Goal: Information Seeking & Learning: Understand process/instructions

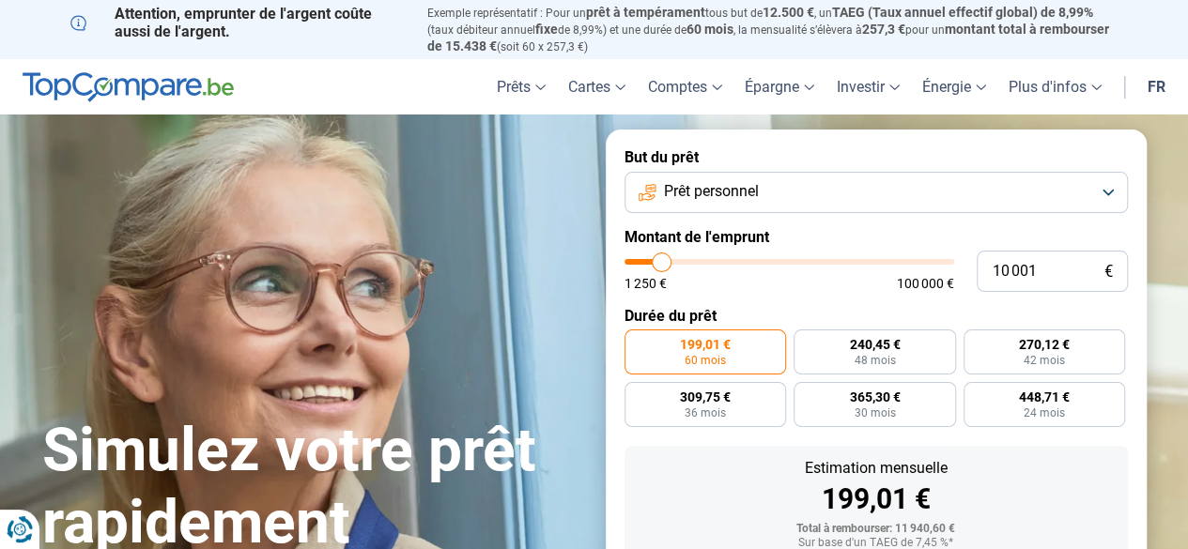
type input "10 250"
type input "10250"
type input "12 500"
type input "12500"
type input "15 750"
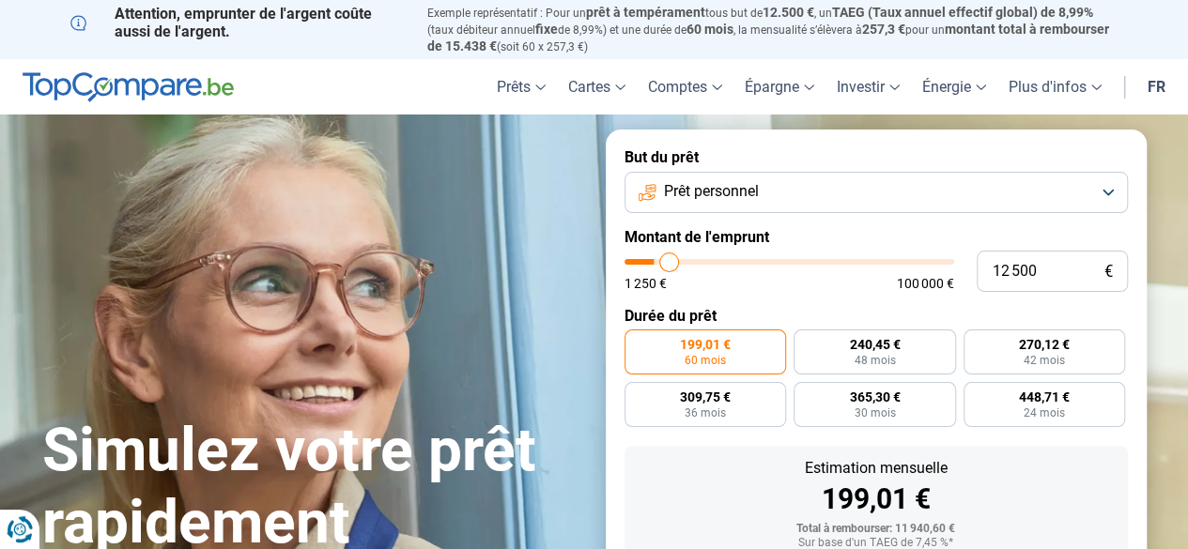
type input "15750"
type input "20 500"
type input "20500"
type input "25 250"
type input "25250"
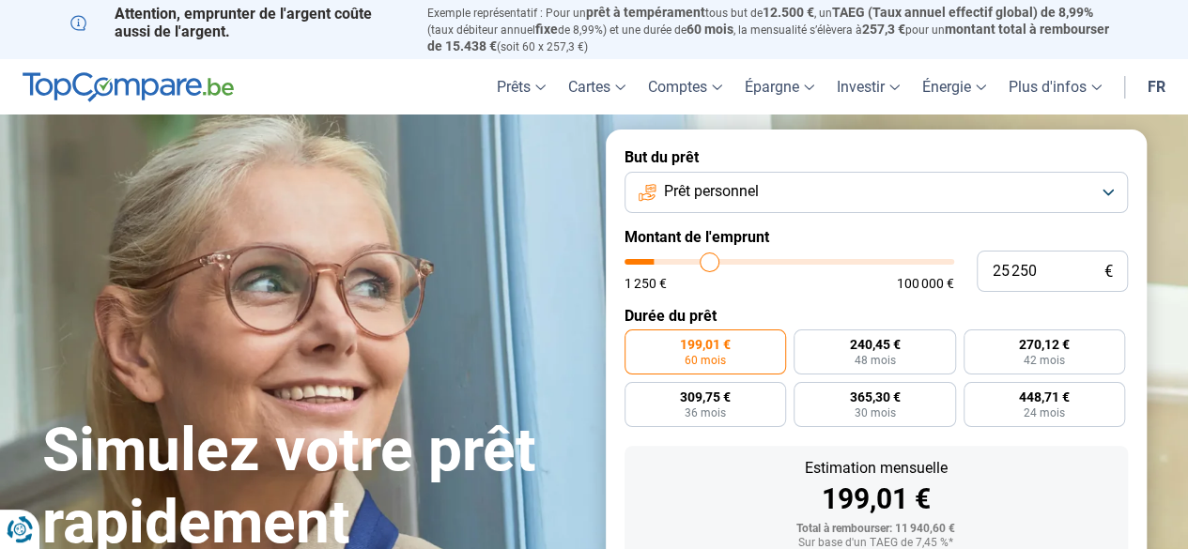
type input "30 250"
type input "30250"
type input "34 750"
type input "34750"
type input "38 500"
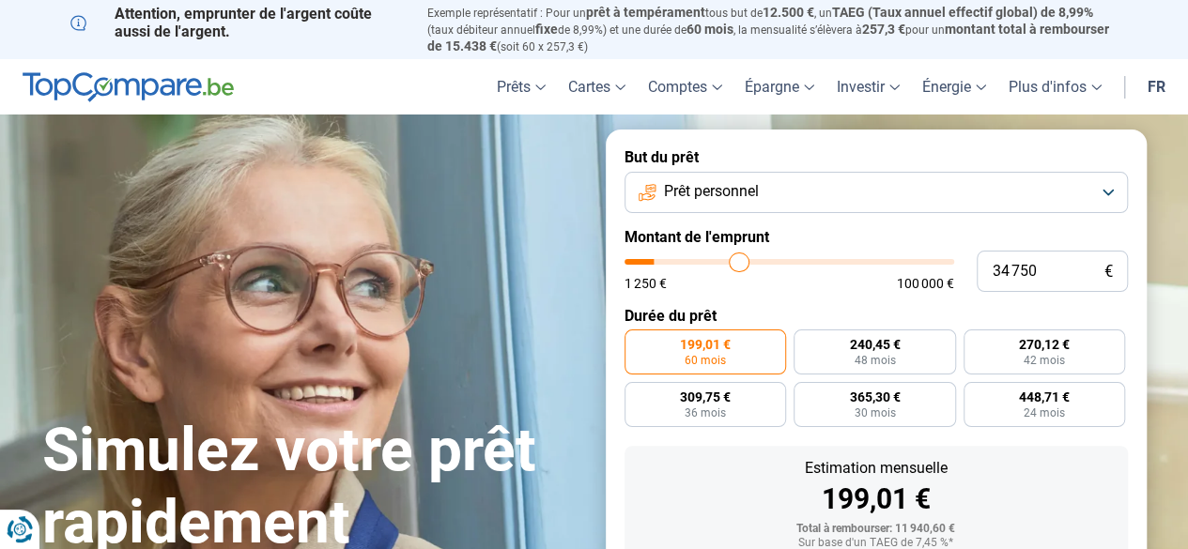
type input "38500"
type input "41 500"
type input "41500"
type input "43 250"
type input "43250"
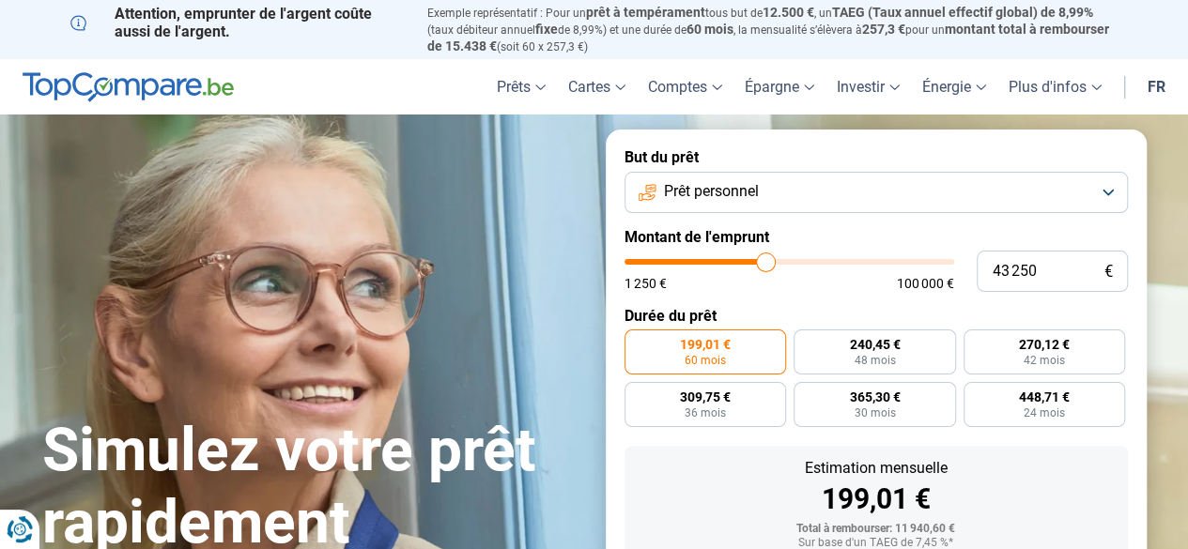
type input "44 000"
type input "44000"
type input "43 250"
type input "43250"
type input "42 500"
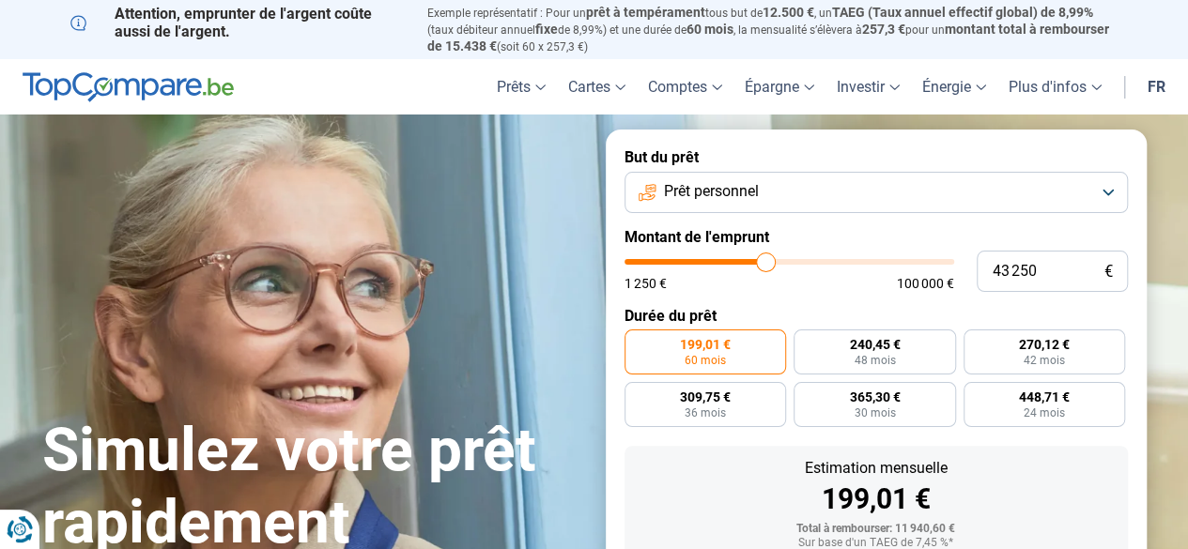
type input "42500"
type input "40 750"
type input "40750"
type input "40 000"
type input "40000"
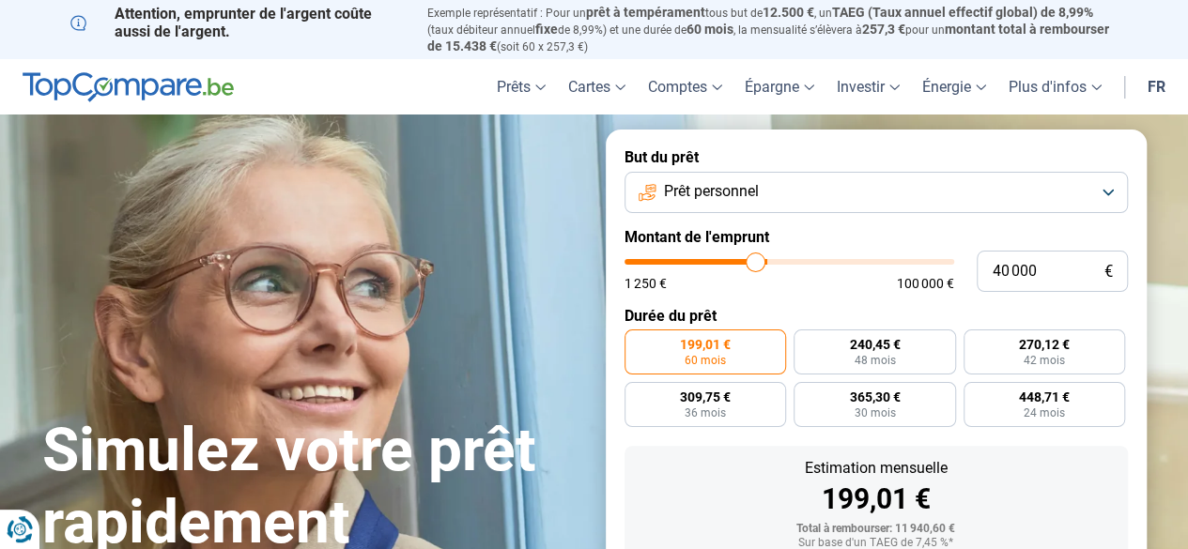
type input "39 000"
type input "39000"
type input "38 750"
type input "38750"
type input "38 500"
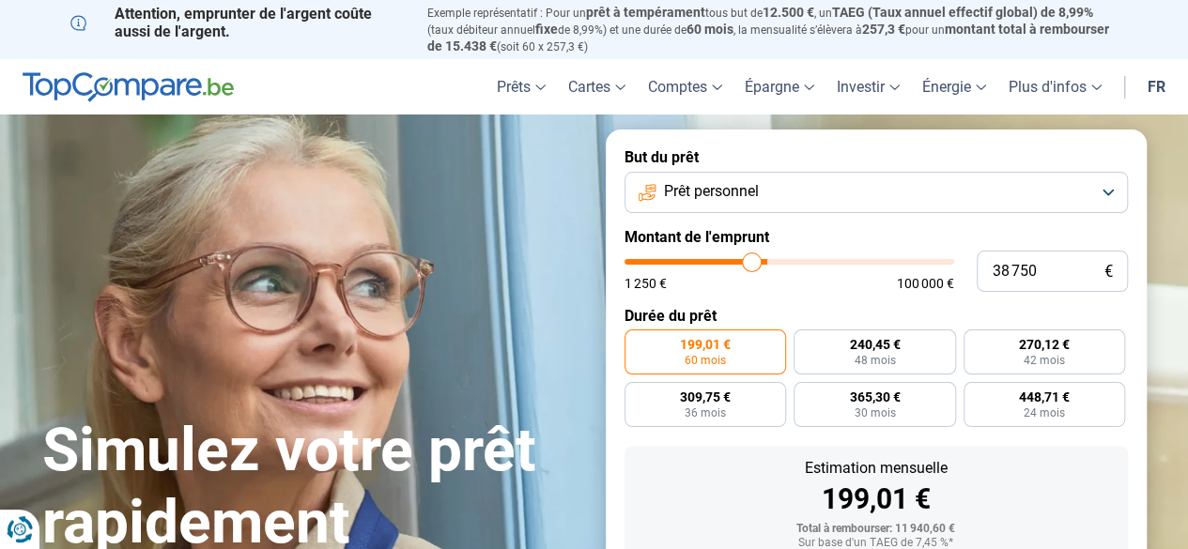
type input "38500"
type input "37 750"
type input "37750"
type input "37 500"
type input "37500"
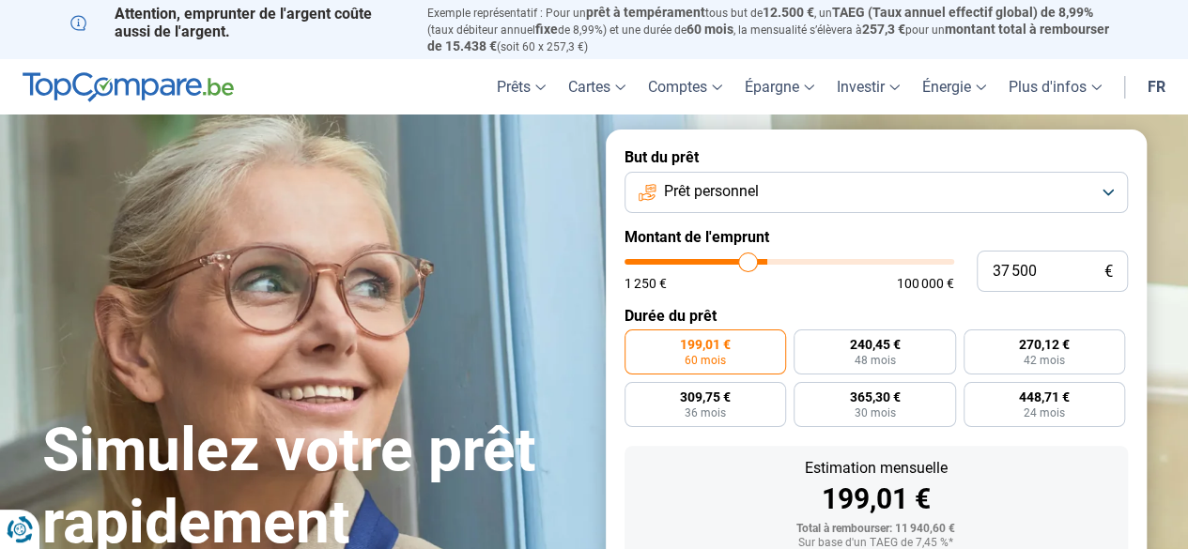
type input "37 000"
type input "37000"
type input "36 500"
drag, startPoint x: 661, startPoint y: 266, endPoint x: 744, endPoint y: 271, distance: 82.8
type input "36500"
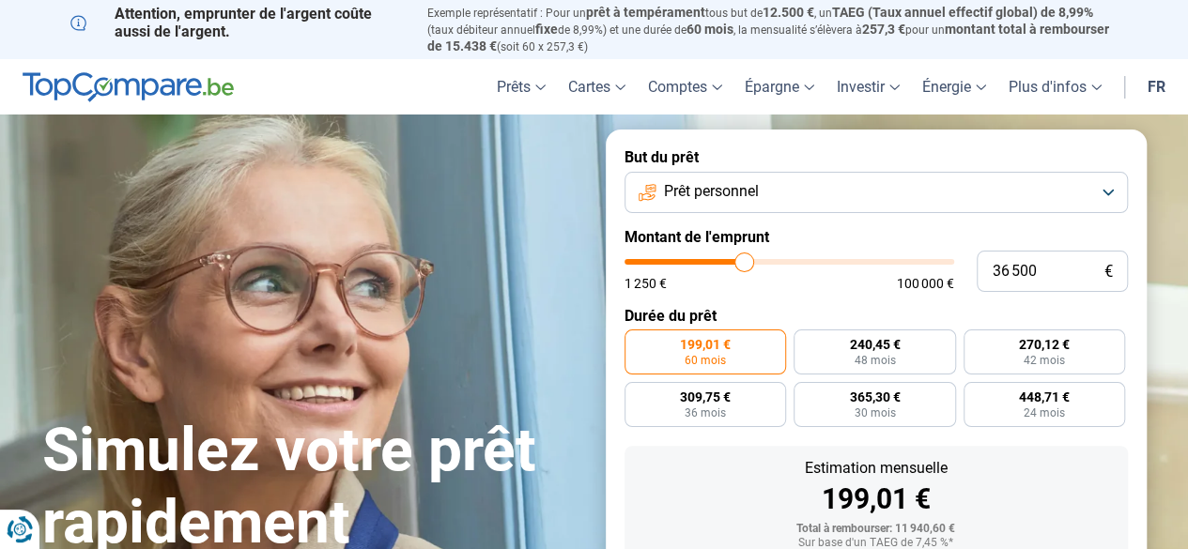
click at [744, 265] on input "range" at bounding box center [789, 262] width 330 height 6
radio input "false"
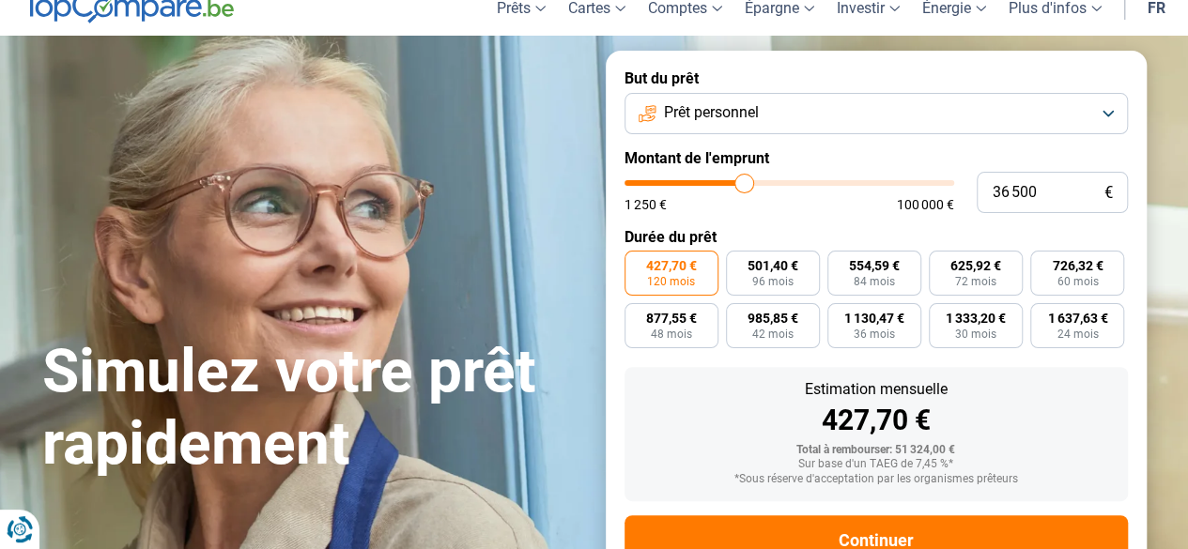
scroll to position [50, 0]
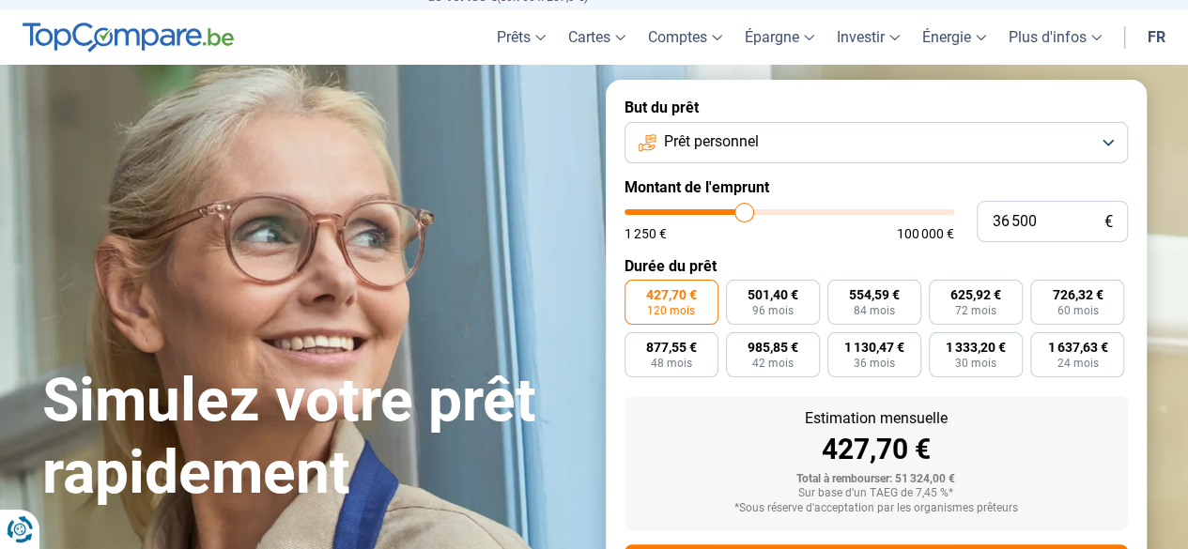
click at [756, 130] on button "Prêt personnel" at bounding box center [875, 142] width 503 height 41
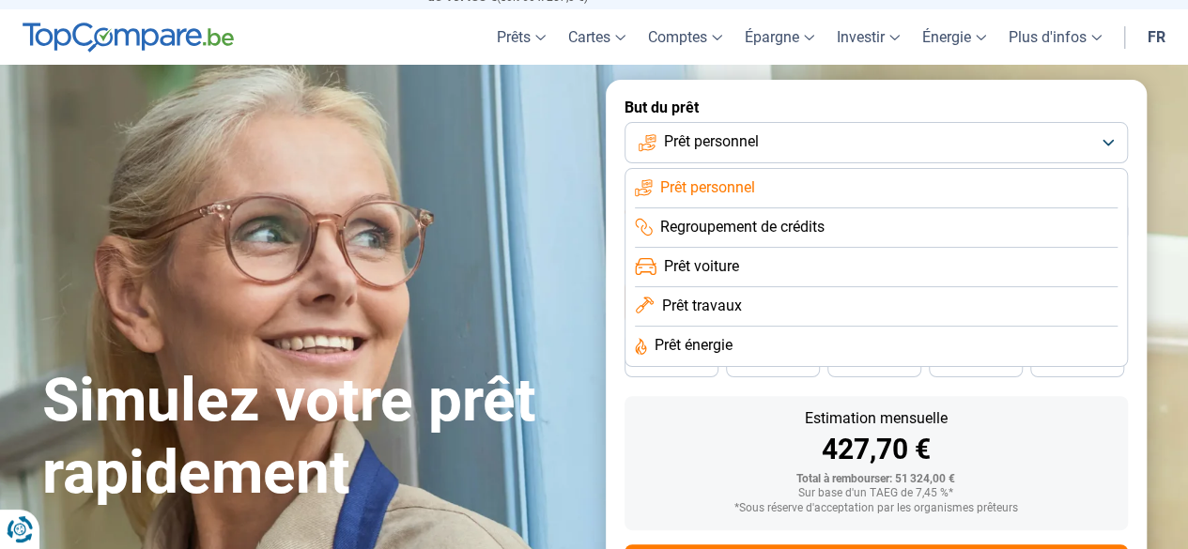
click at [705, 268] on span "Prêt voiture" at bounding box center [701, 266] width 75 height 21
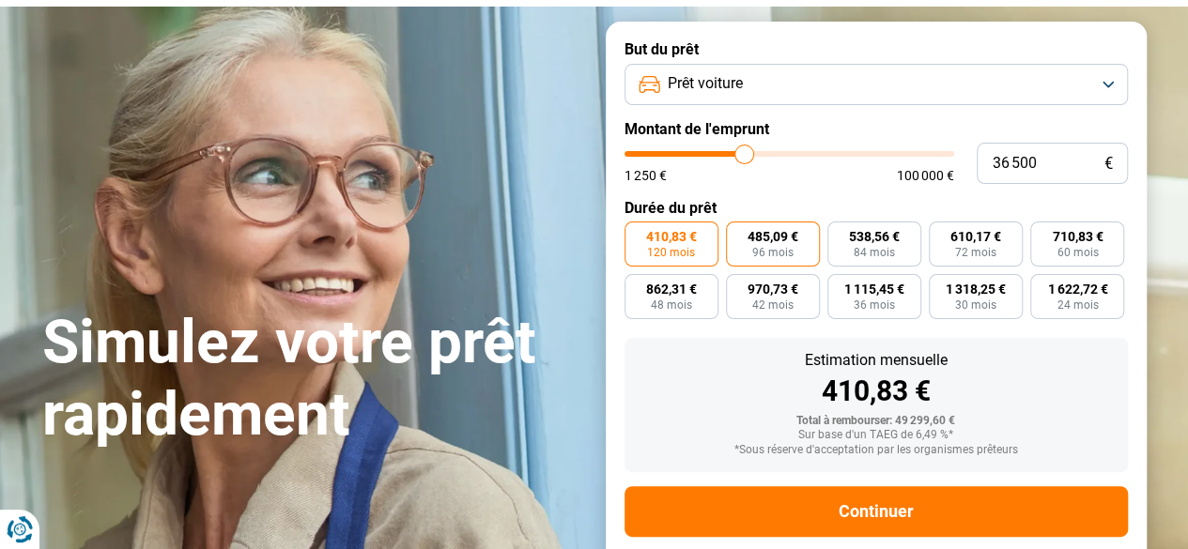
scroll to position [144, 0]
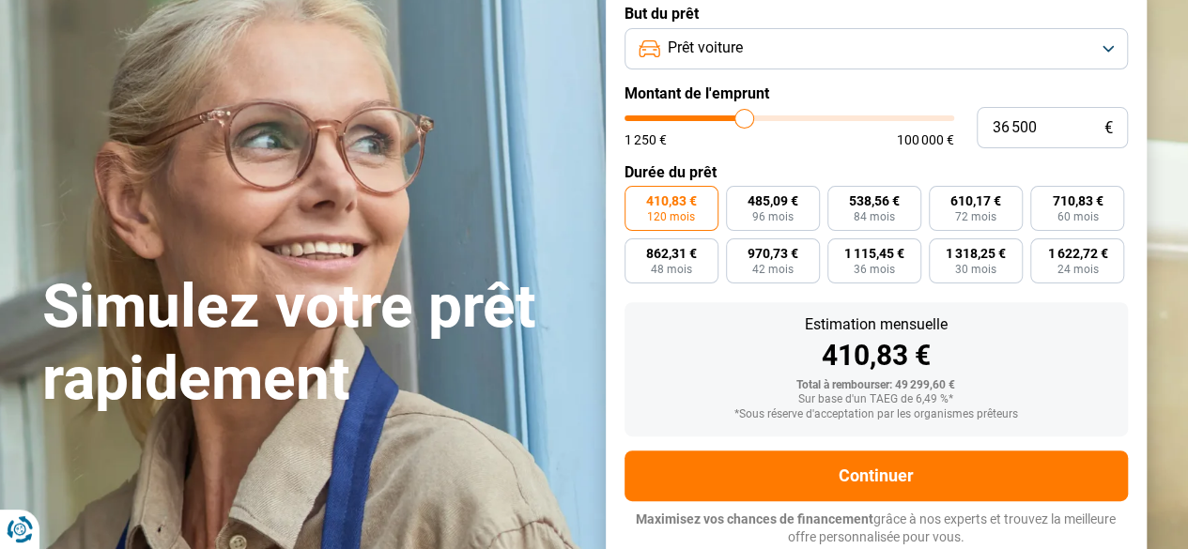
type input "37 500"
type input "37500"
type input "38 000"
type input "38000"
type input "39 000"
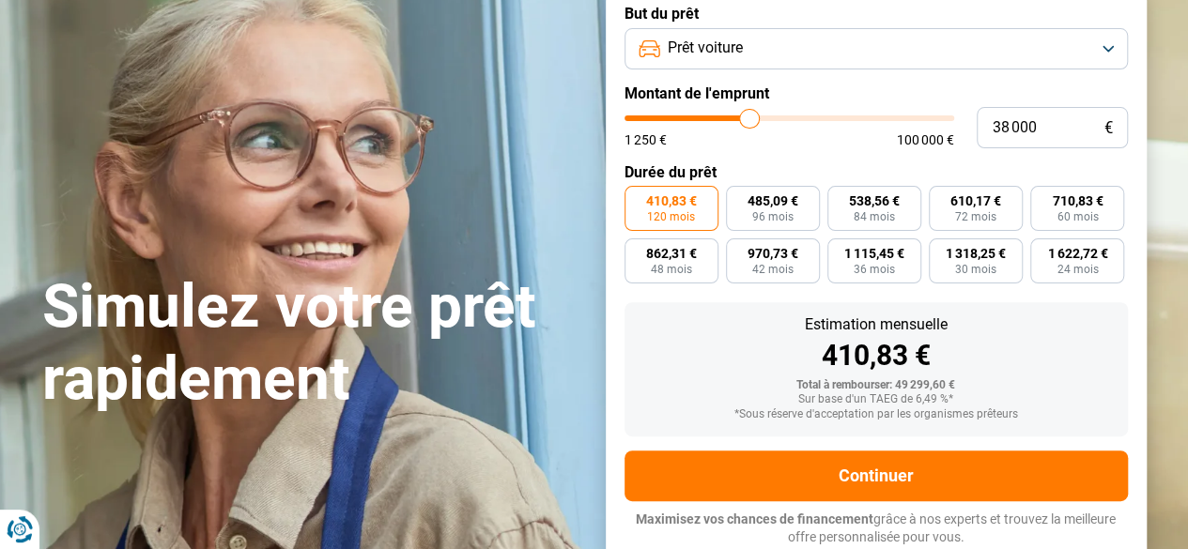
type input "39000"
type input "39 500"
type input "39500"
type input "39 750"
type input "39750"
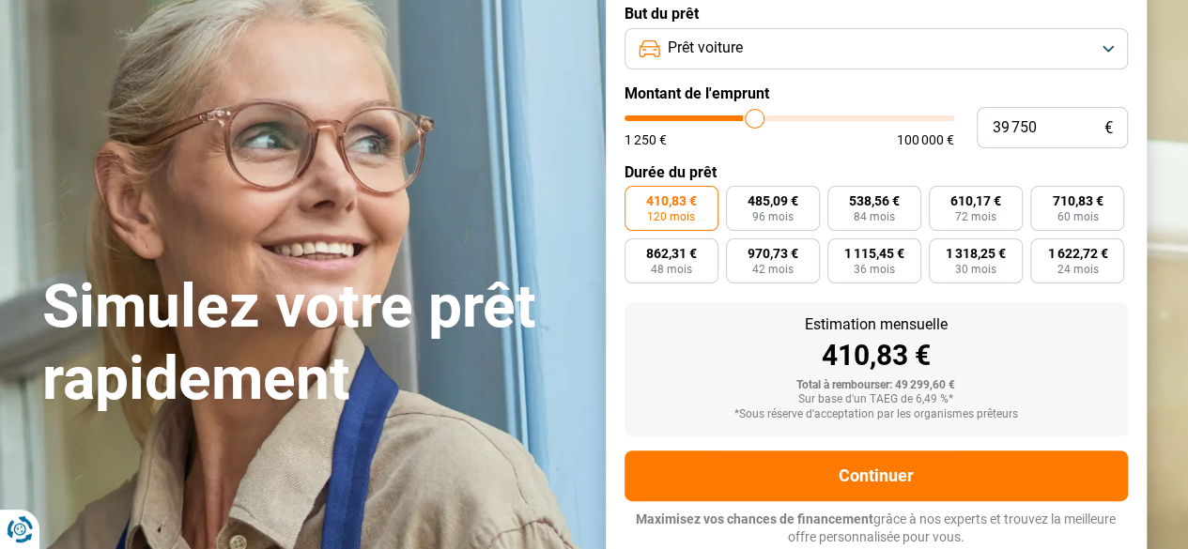
type input "40 250"
type input "40250"
type input "40 500"
type input "40500"
type input "40 750"
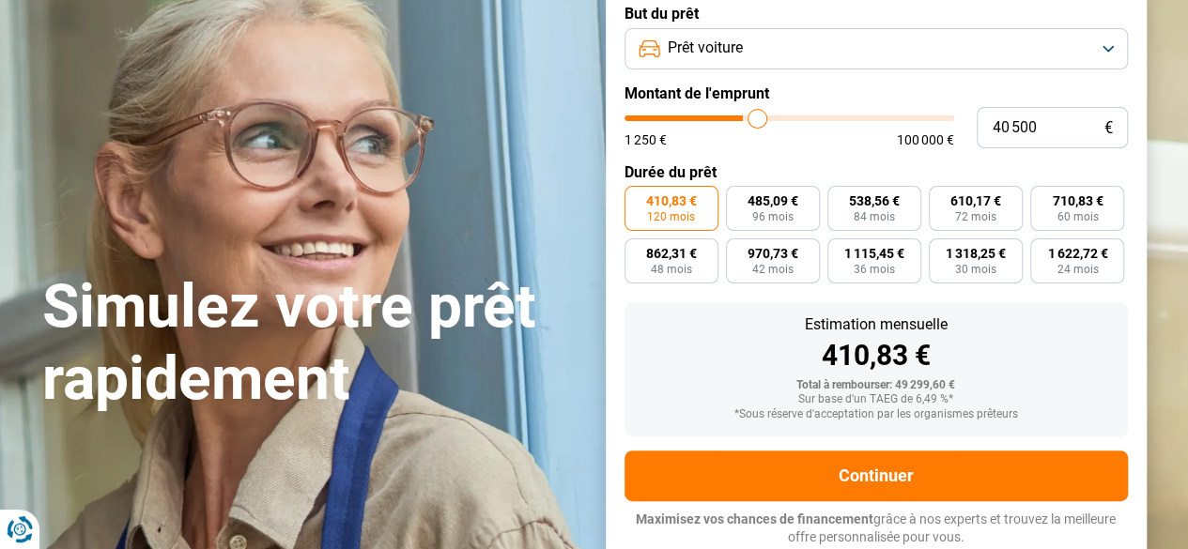
type input "40750"
type input "41 000"
type input "41000"
type input "41 500"
type input "41500"
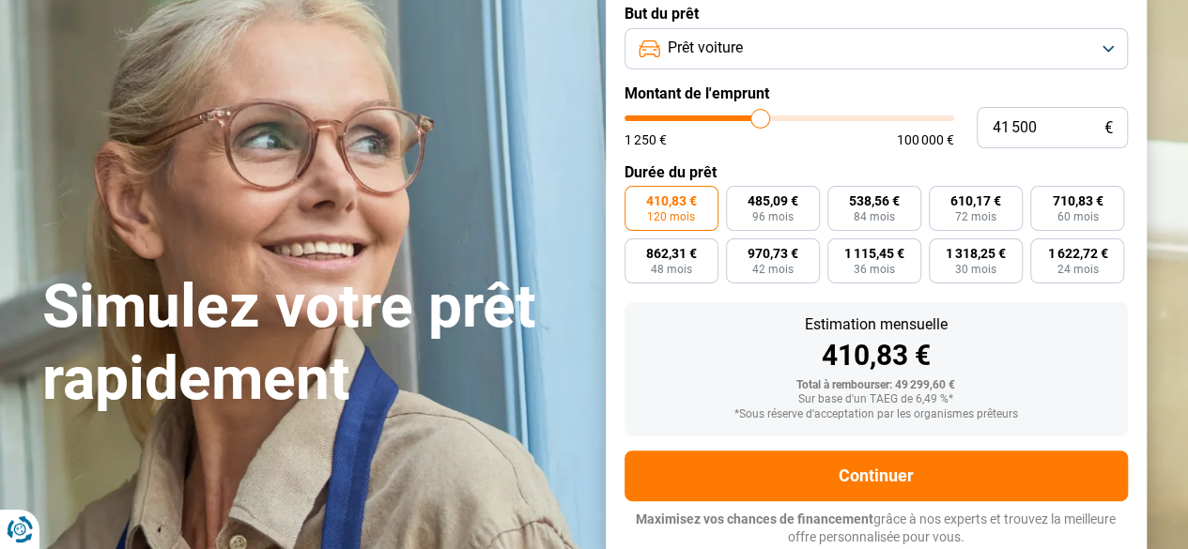
type input "41 250"
type input "41250"
type input "40 750"
type input "40750"
type input "40 500"
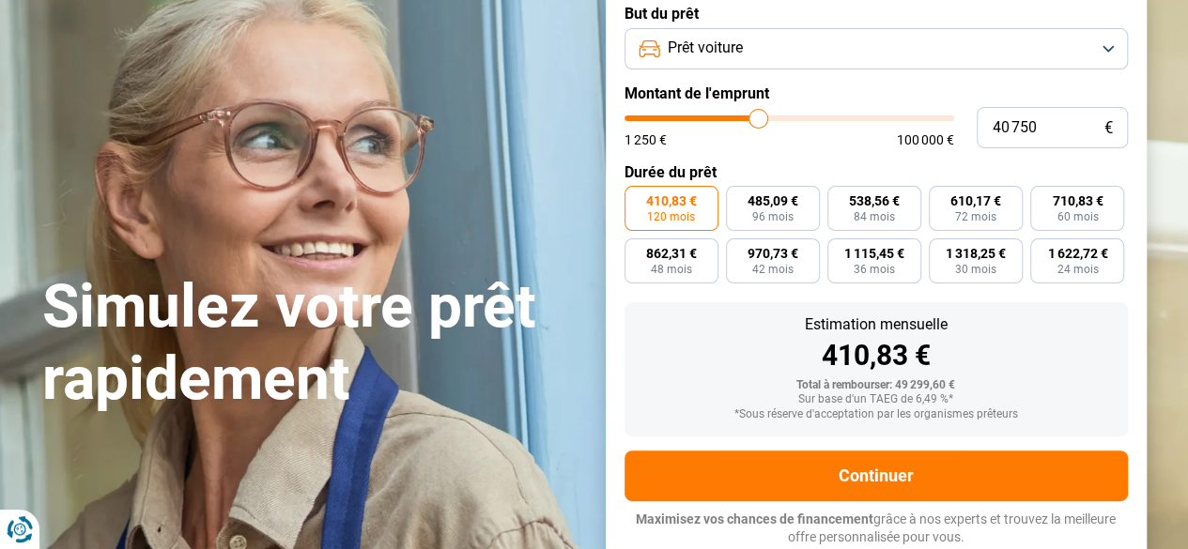
type input "40500"
type input "40 250"
type input "40250"
type input "40 000"
type input "40000"
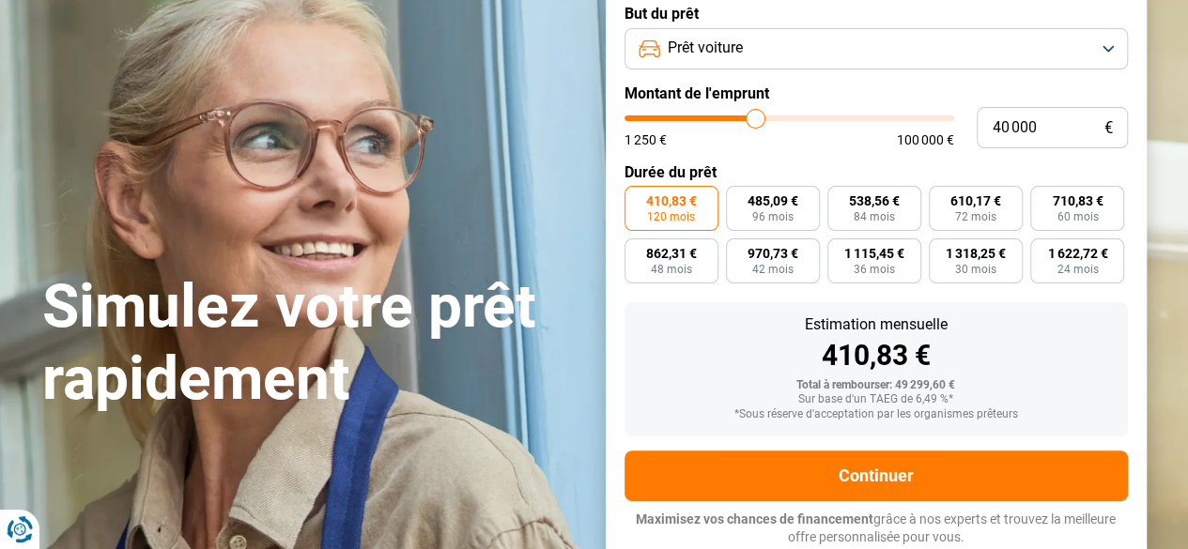
type input "39 500"
type input "39500"
type input "39 750"
type input "39750"
type input "40 250"
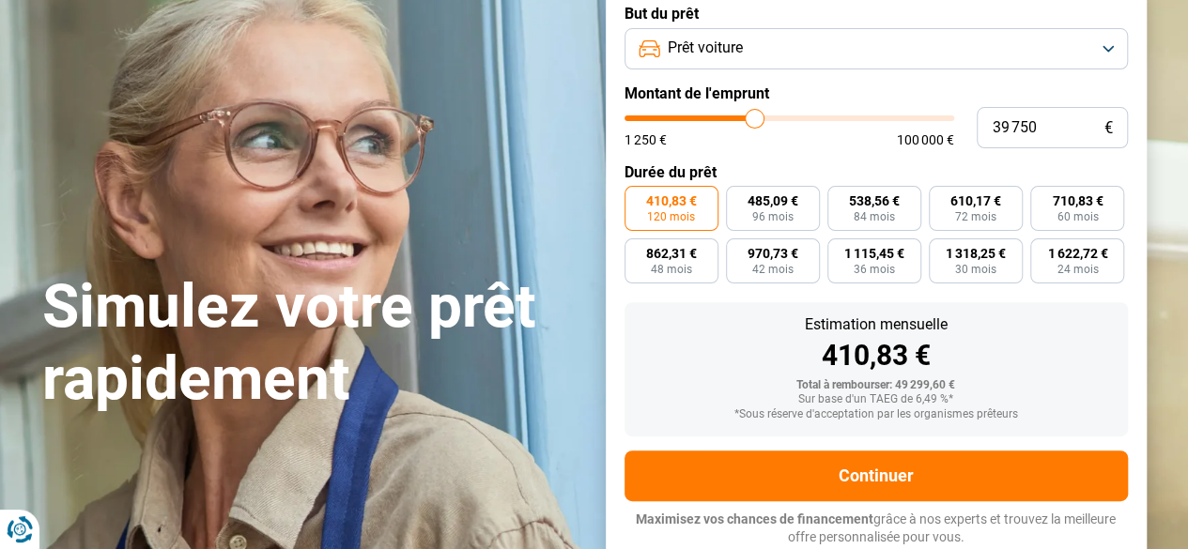
type input "40250"
type input "40 500"
type input "40500"
type input "40 250"
type input "40250"
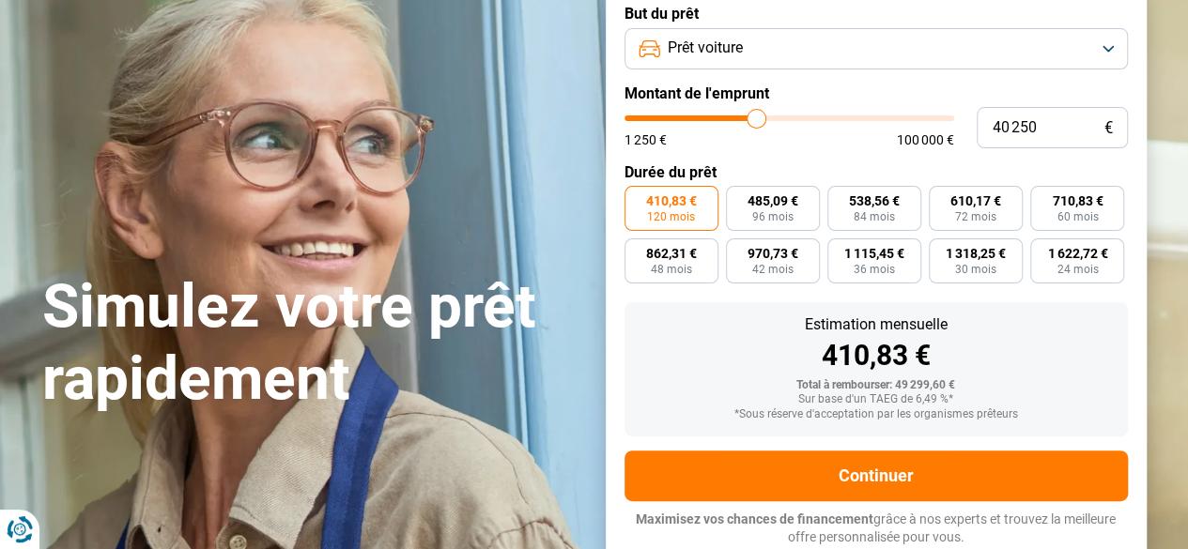
type input "40 000"
drag, startPoint x: 745, startPoint y: 117, endPoint x: 751, endPoint y: 127, distance: 10.9
type input "39500"
click at [754, 121] on input "range" at bounding box center [789, 118] width 330 height 6
type input "39 500"
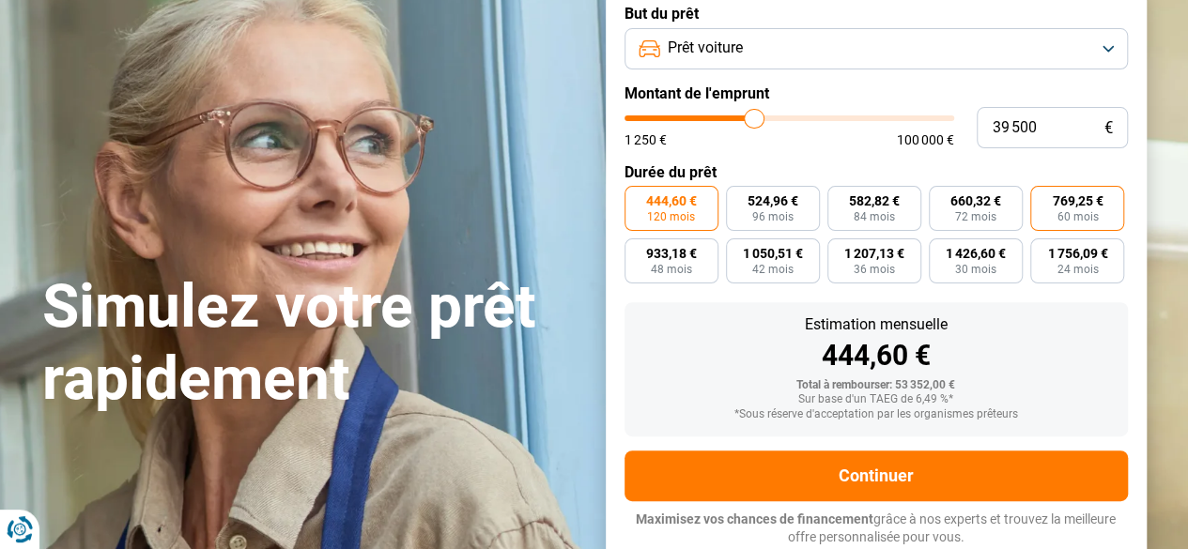
click at [1060, 216] on span "60 mois" at bounding box center [1076, 216] width 41 height 11
click at [1042, 198] on input "769,25 € 60 mois" at bounding box center [1036, 192] width 12 height 12
radio input "true"
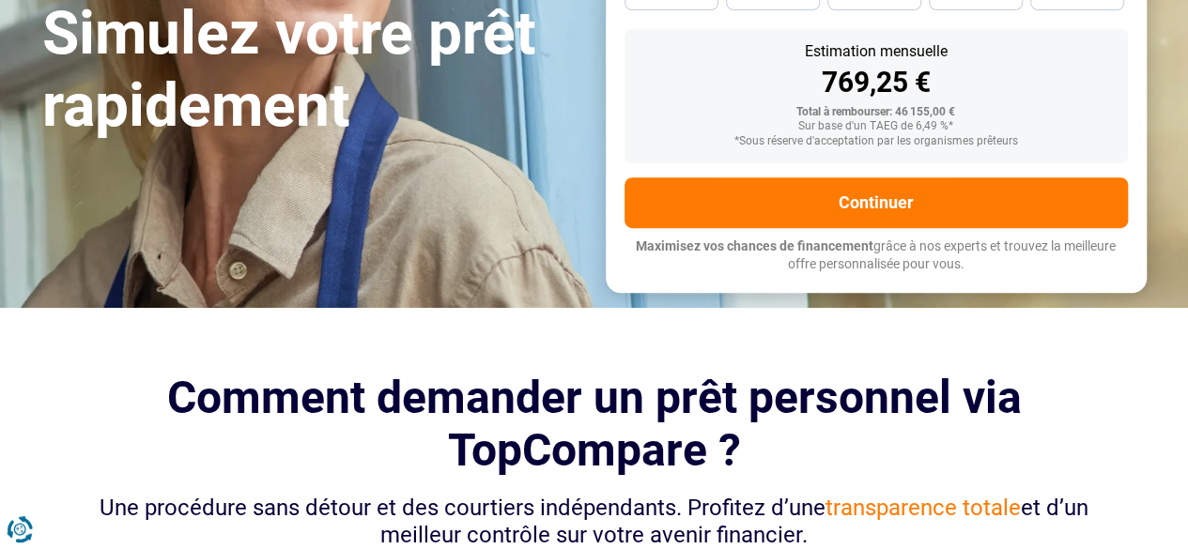
scroll to position [0, 0]
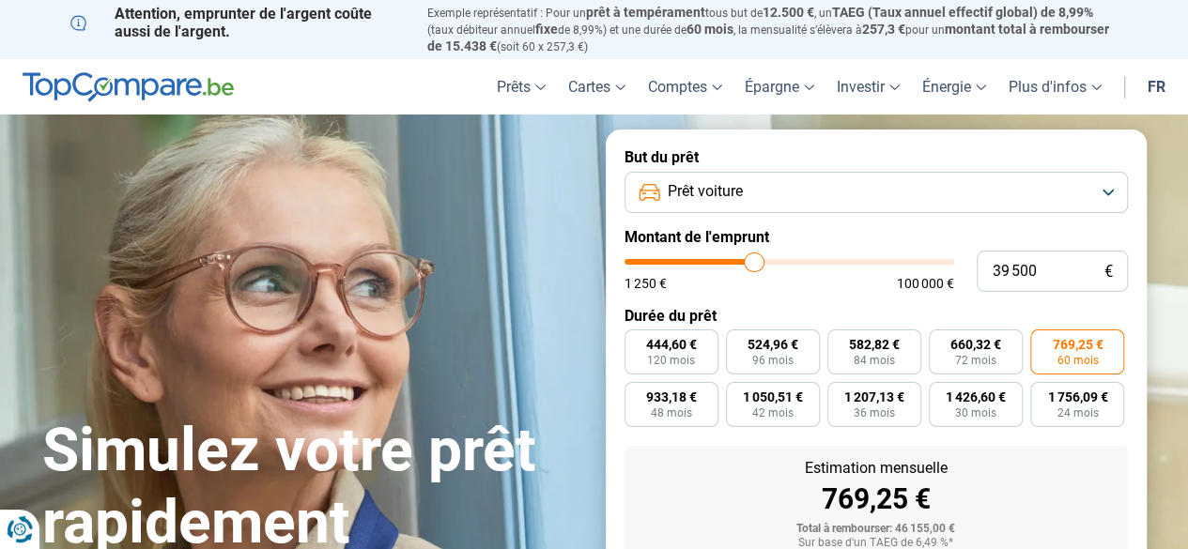
click at [746, 185] on button "Prêt voiture" at bounding box center [875, 192] width 503 height 41
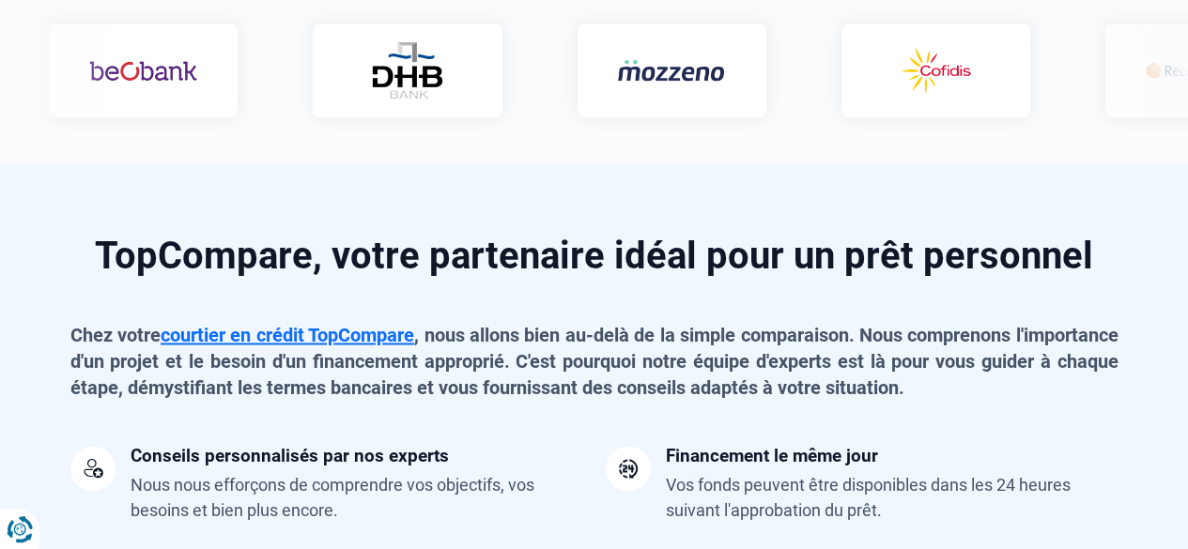
scroll to position [1314, 0]
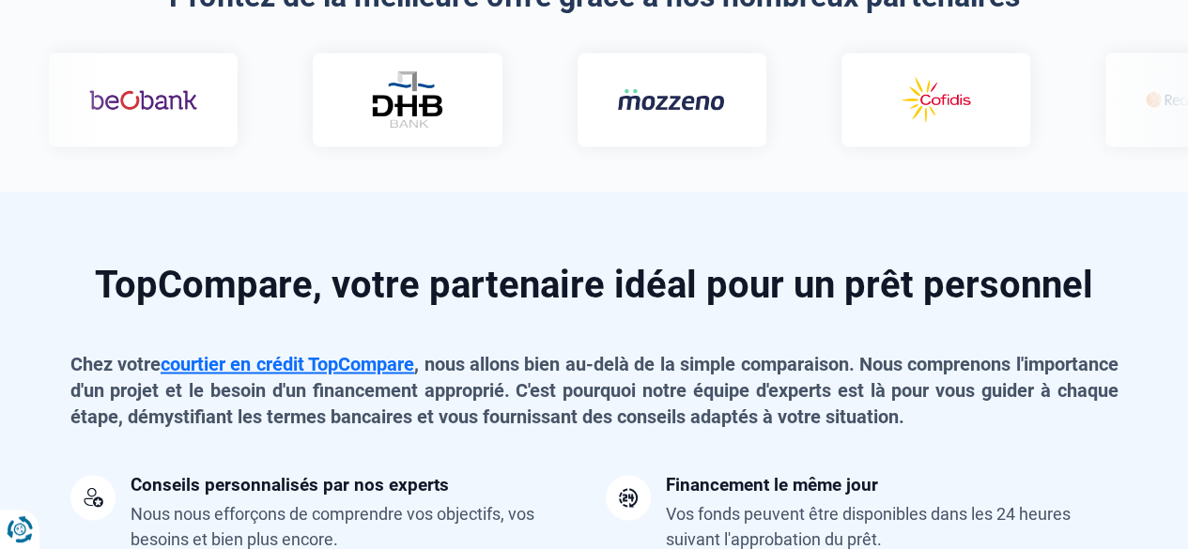
drag, startPoint x: 976, startPoint y: 106, endPoint x: 680, endPoint y: 117, distance: 296.9
click at [823, 211] on section "TopCompare, votre partenaire idéal pour un prêt personnel Chez votre courtier e…" at bounding box center [594, 545] width 1188 height 706
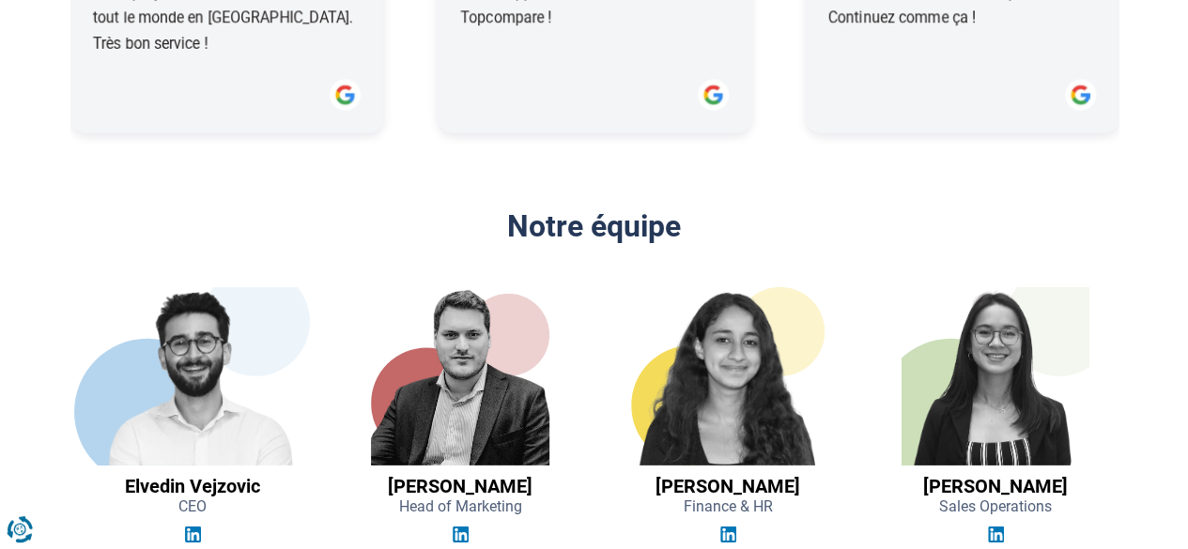
scroll to position [2817, 0]
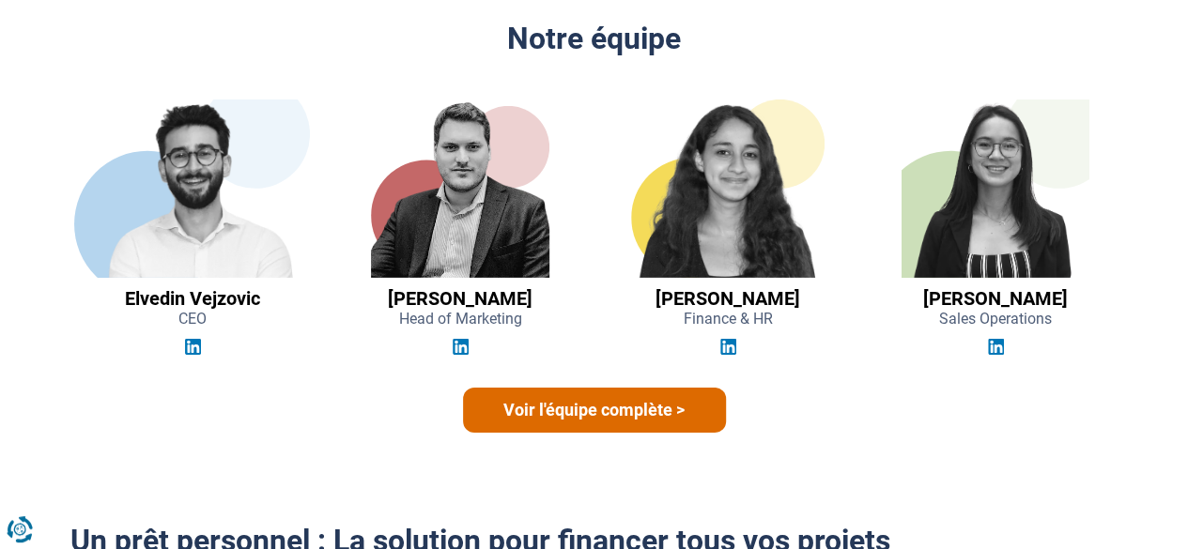
click at [576, 420] on link "Voir l'équipe complète >" at bounding box center [594, 410] width 263 height 45
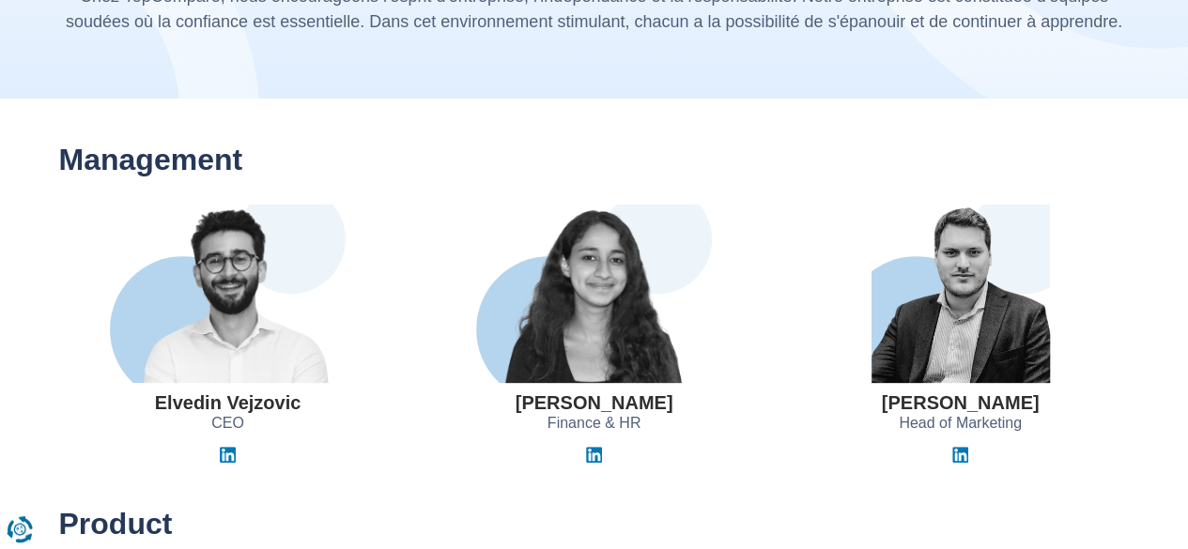
scroll to position [188, 0]
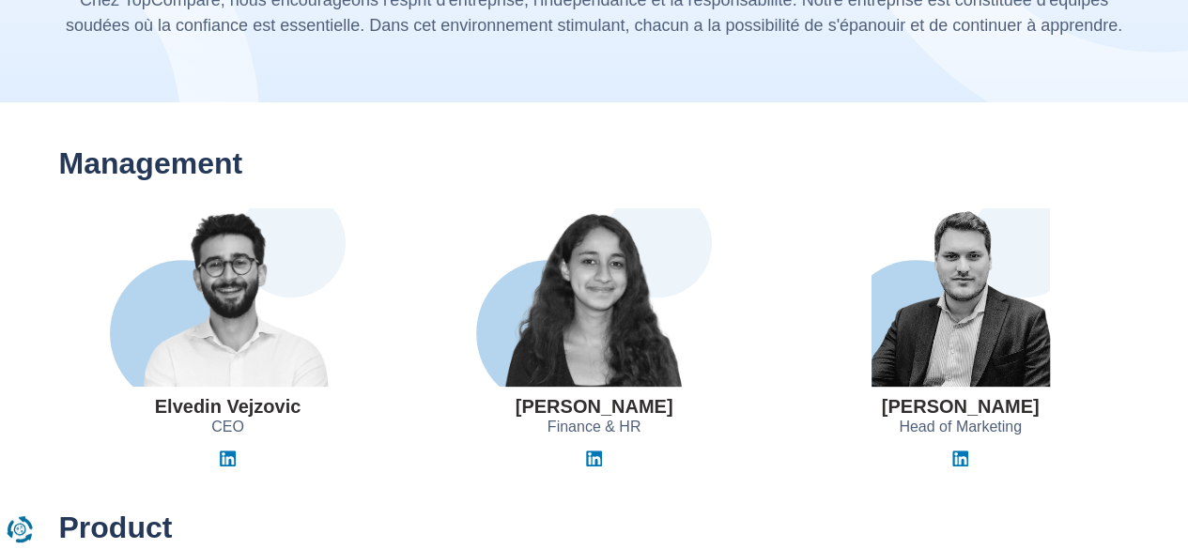
drag, startPoint x: 304, startPoint y: 404, endPoint x: 258, endPoint y: 147, distance: 260.4
click at [165, 402] on div "Elvedin Vejzovic CEO" at bounding box center [228, 337] width 338 height 258
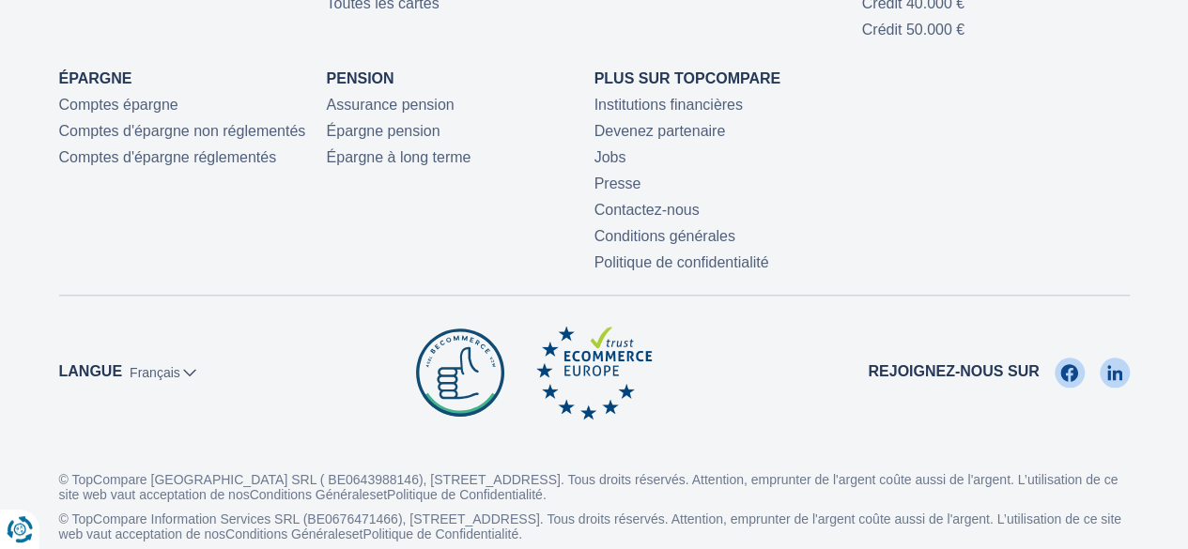
scroll to position [4379, 0]
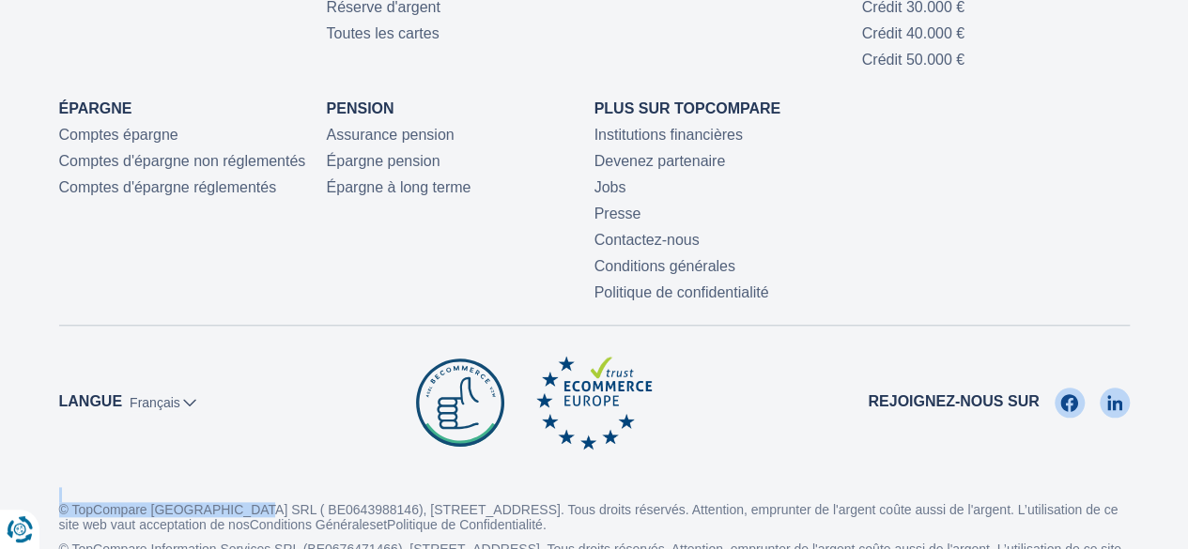
drag, startPoint x: 242, startPoint y: 504, endPoint x: 331, endPoint y: 493, distance: 89.9
click at [335, 493] on p "© TopCompare Belgium SRL ( BE0643988146), Rue de Livourne 7, 1060 Saint-Gilles.…" at bounding box center [594, 509] width 1070 height 45
click at [291, 495] on p "© TopCompare Belgium SRL ( BE0643988146), Rue de Livourne 7, 1060 Saint-Gilles.…" at bounding box center [594, 509] width 1070 height 45
drag, startPoint x: 238, startPoint y: 507, endPoint x: 328, endPoint y: 502, distance: 89.3
click at [328, 502] on p "© TopCompare Belgium SRL ( BE0643988146), Rue de Livourne 7, 1060 Saint-Gilles.…" at bounding box center [594, 509] width 1070 height 45
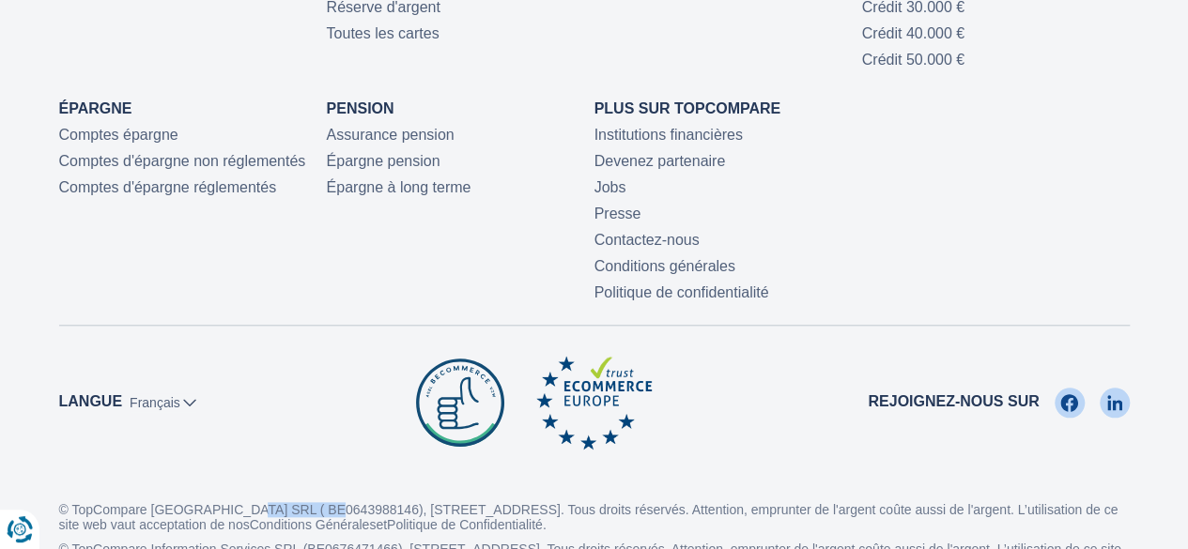
copy p "BE0643988146"
